Goal: Check status

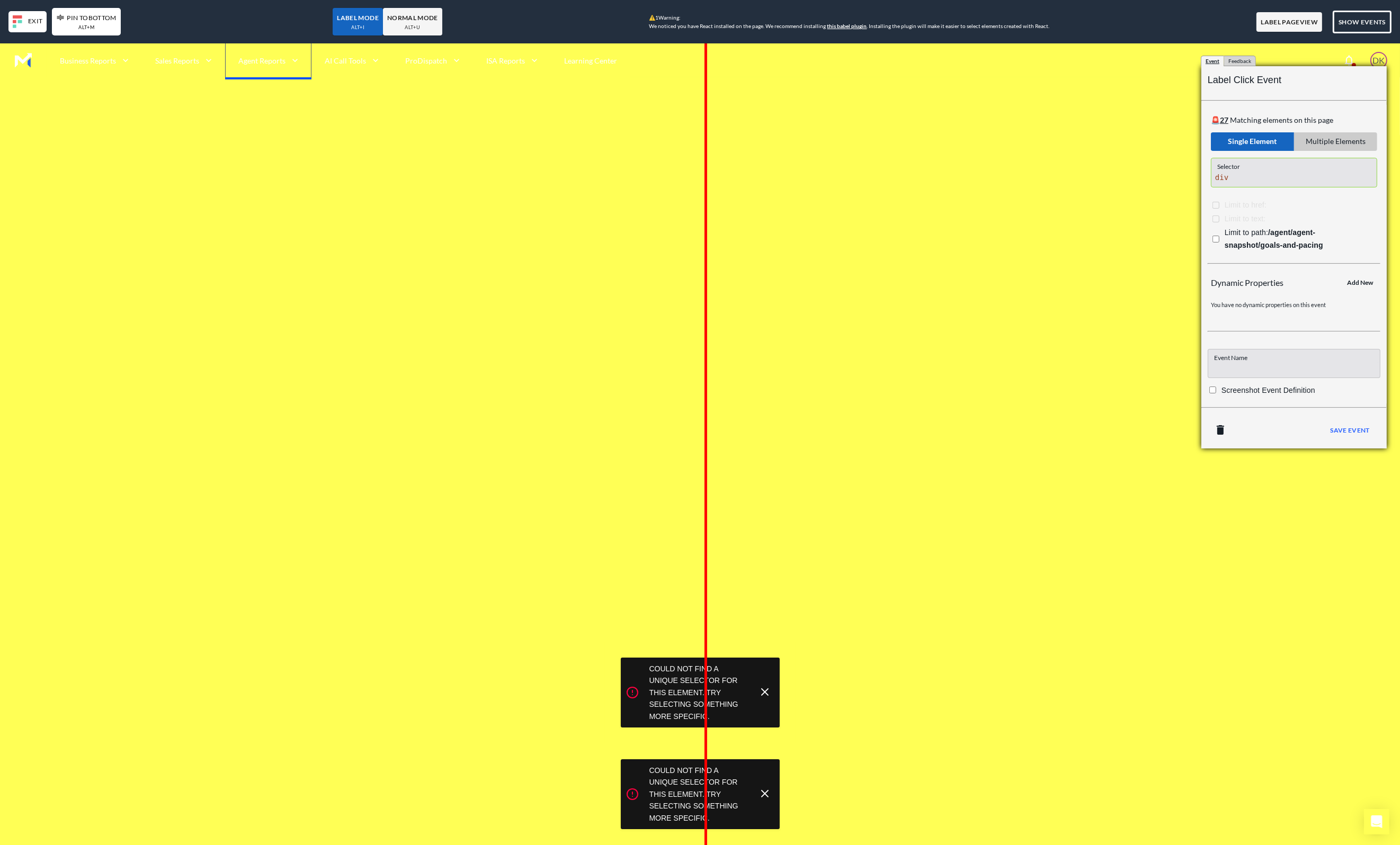
click at [763, 694] on line at bounding box center [765, 692] width 7 height 7
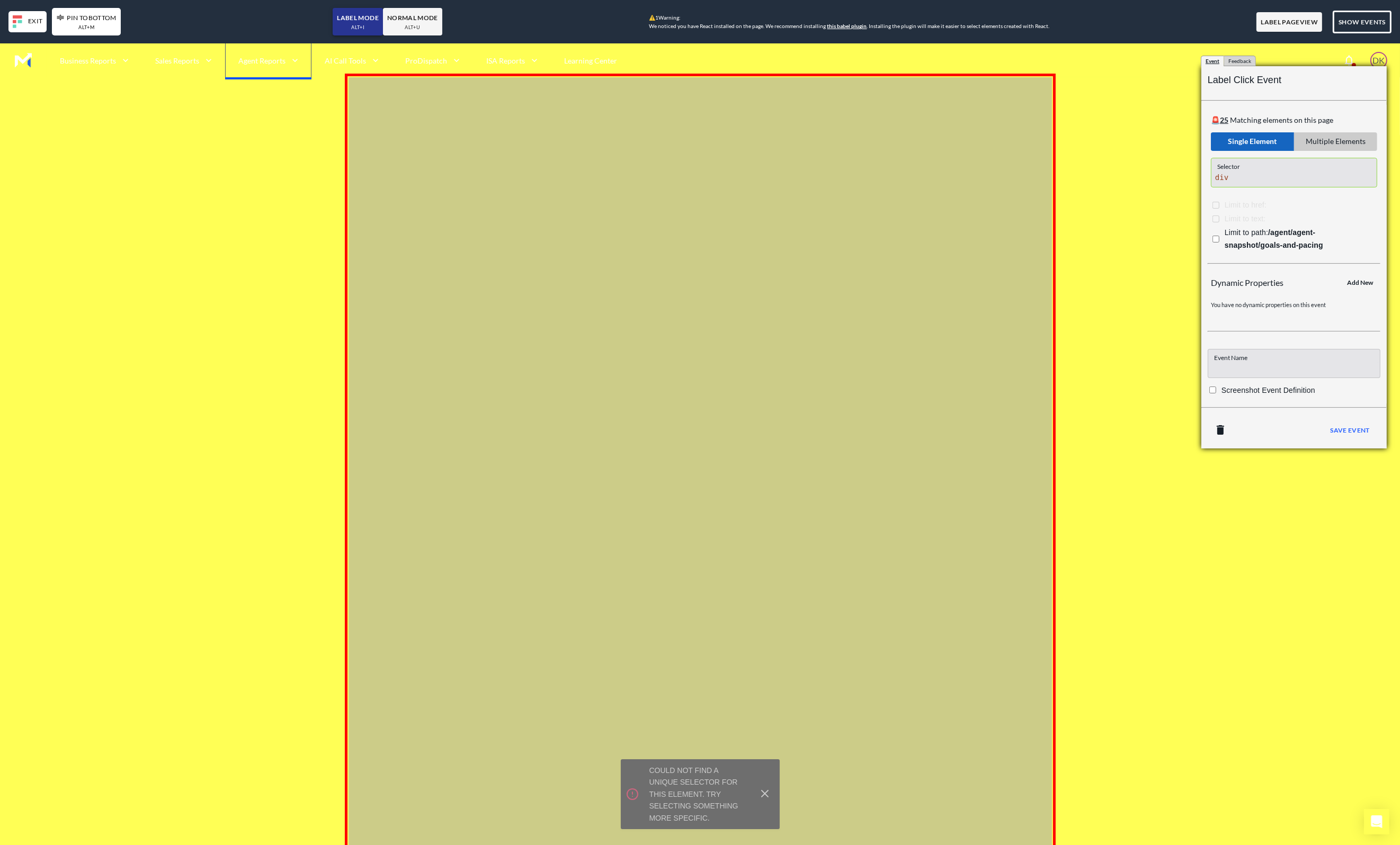
click at [364, 25] on div "alt +i" at bounding box center [358, 27] width 13 height 8
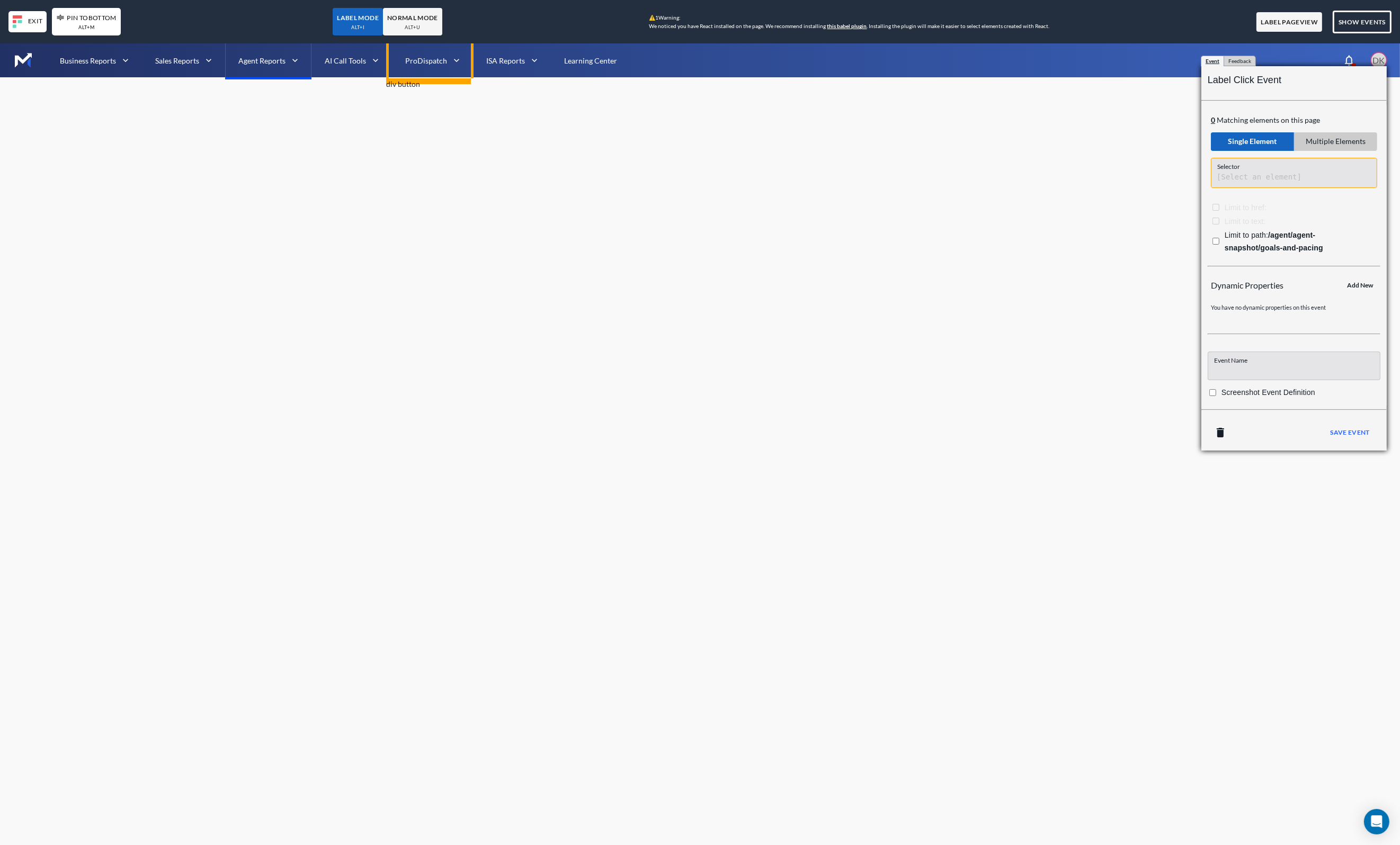
click at [436, 27] on div "NORMAL MODE alt +u" at bounding box center [413, 22] width 60 height 28
click at [430, 34] on div "NORMAL MODE alt +u" at bounding box center [413, 22] width 60 height 28
click at [360, 27] on div "alt +i" at bounding box center [358, 27] width 13 height 8
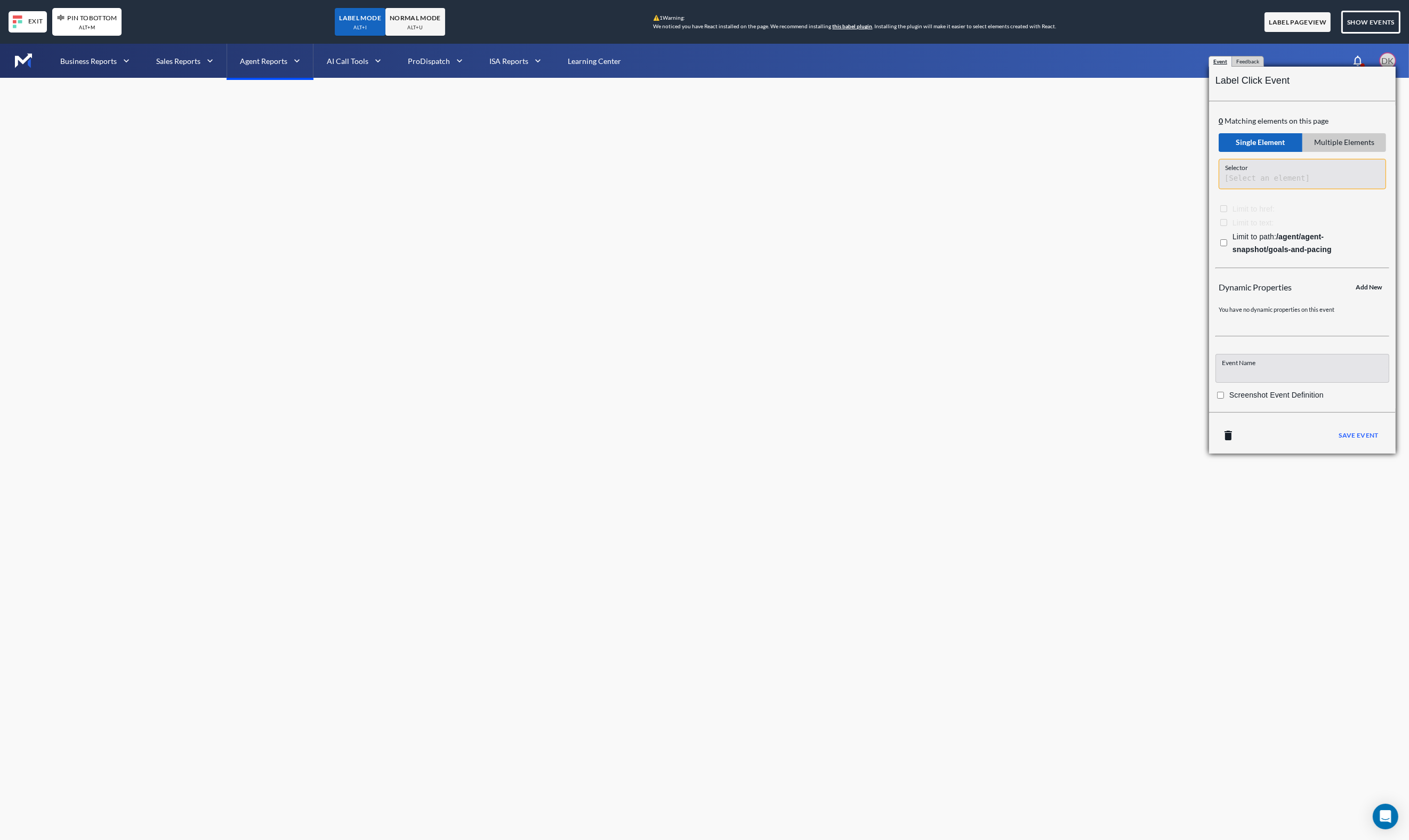
click at [1355, 140] on div "Multiple Elements" at bounding box center [1345, 142] width 84 height 18
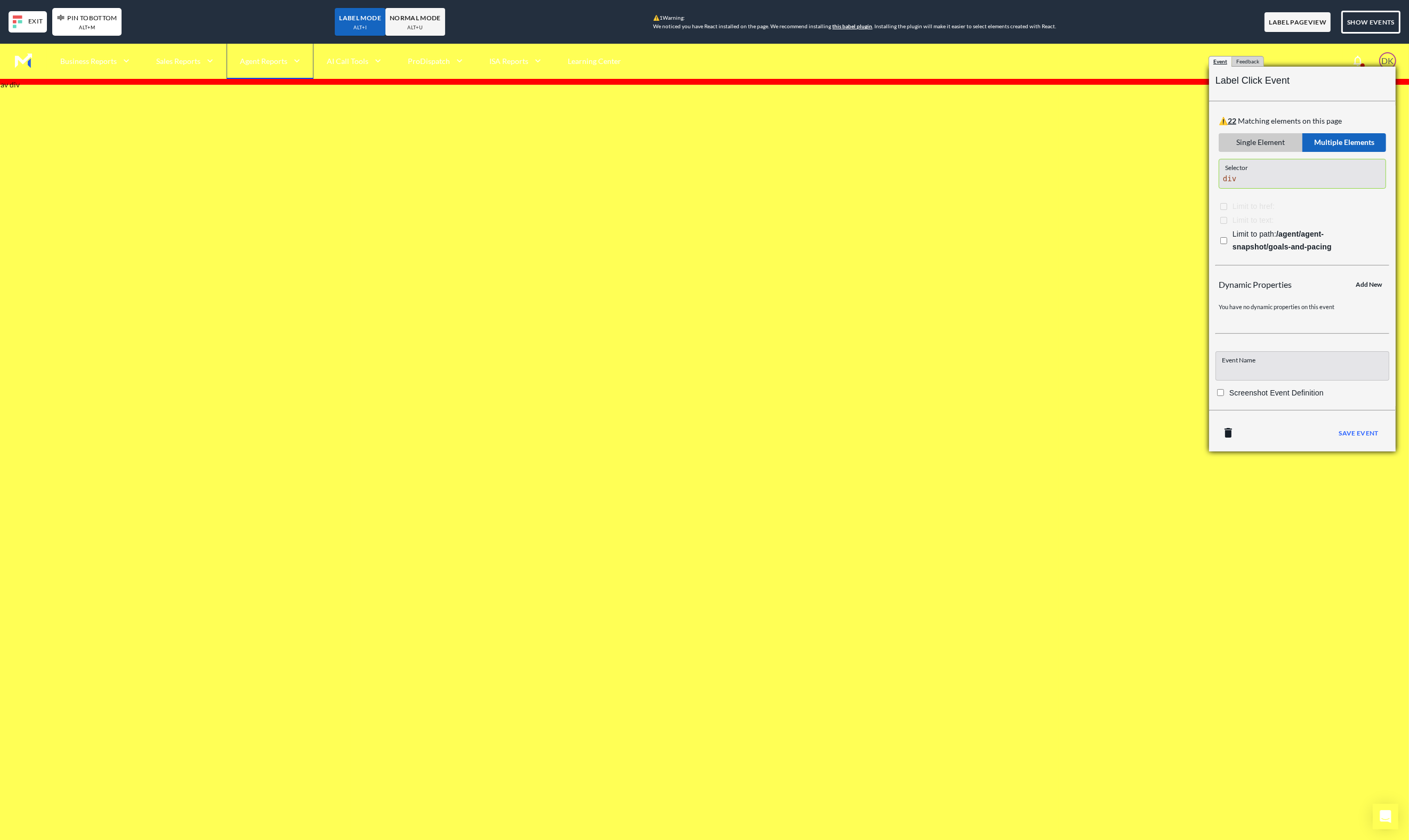
click at [1233, 122] on b "22" at bounding box center [1231, 121] width 8 height 9
click at [1248, 137] on div "Single Element" at bounding box center [1261, 142] width 84 height 18
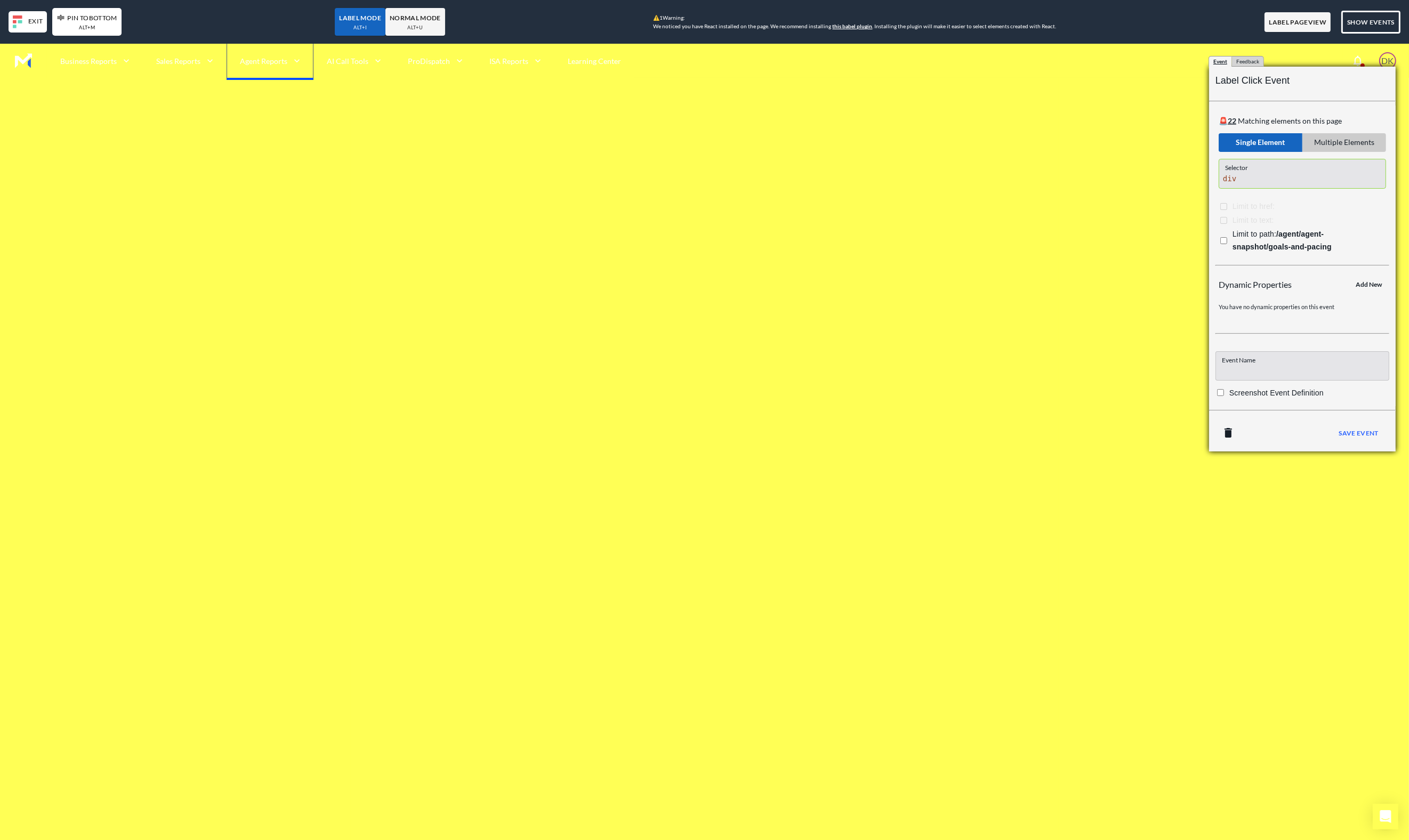
click at [1201, 307] on body "Business Reports Sales Reports Agent Reports AI Call Tools ProDispatch ISA Repo…" at bounding box center [704, 463] width 1409 height 840
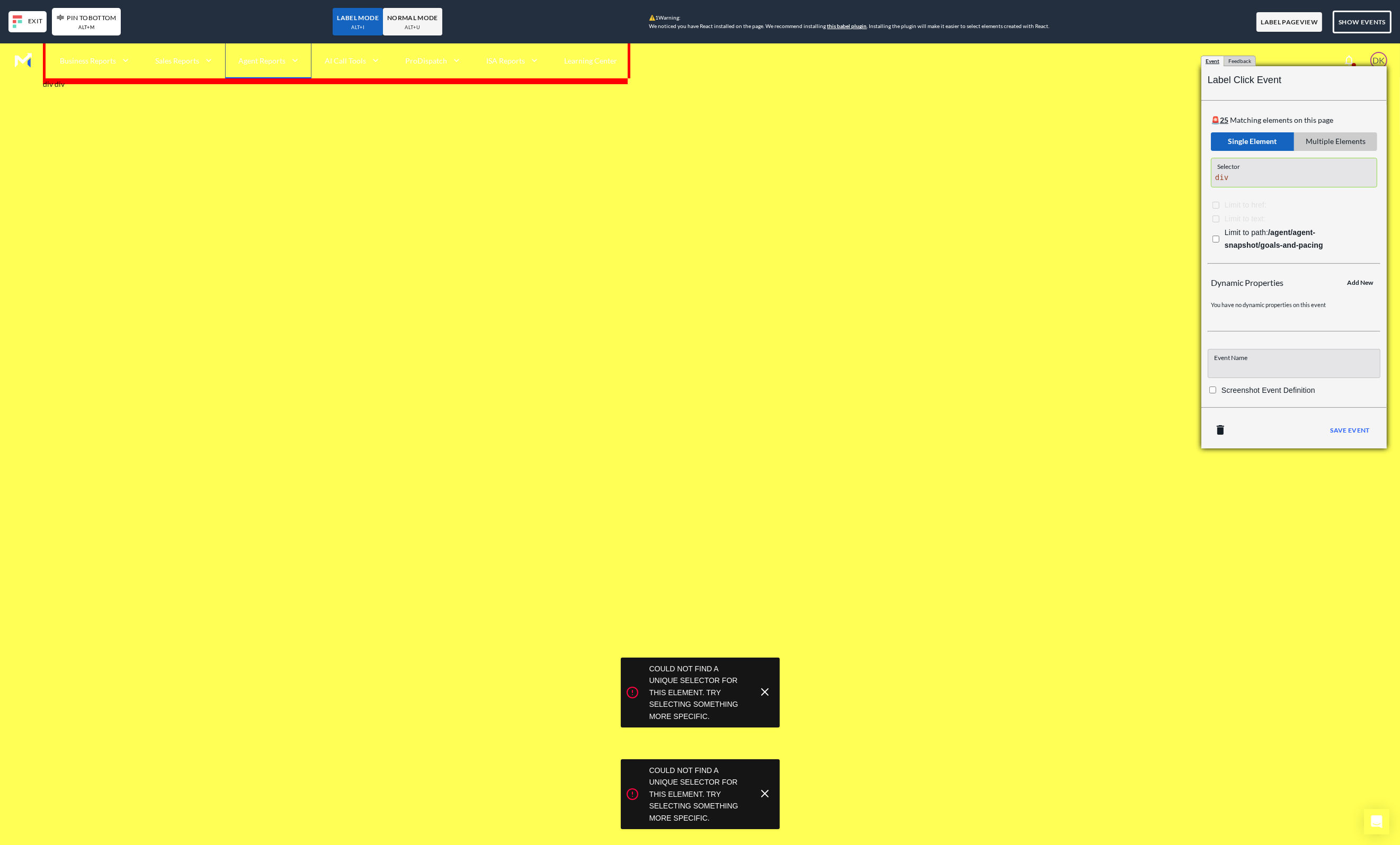
click at [419, 16] on b "NORMAL MODE" at bounding box center [413, 17] width 51 height 11
